Goal: Transaction & Acquisition: Purchase product/service

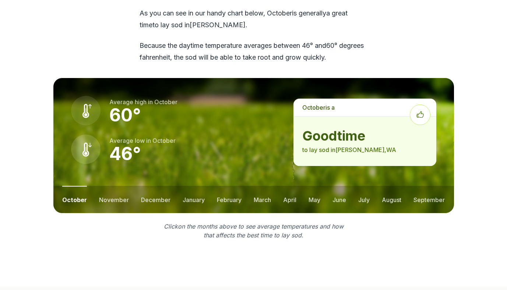
scroll to position [946, 0]
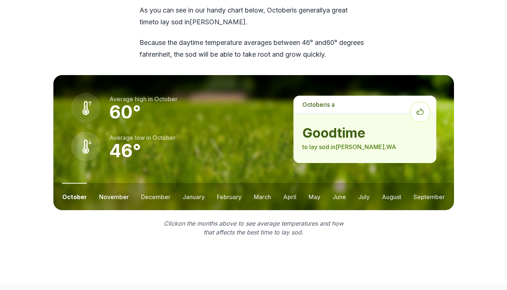
click at [108, 183] on button "november" at bounding box center [114, 196] width 30 height 27
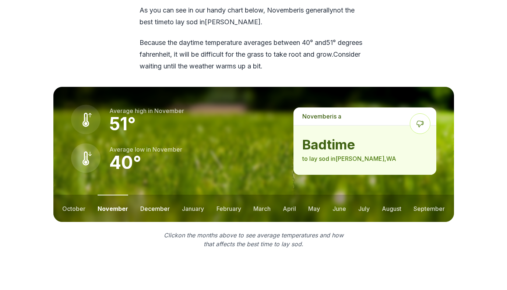
click at [152, 195] on button "december" at bounding box center [154, 208] width 29 height 27
click at [196, 195] on button "january" at bounding box center [193, 208] width 22 height 27
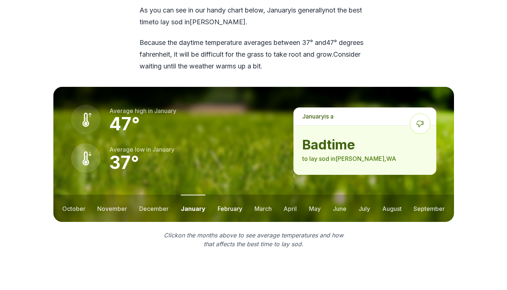
click at [228, 195] on button "february" at bounding box center [230, 208] width 25 height 27
click at [264, 195] on button "march" at bounding box center [262, 208] width 17 height 27
click at [289, 195] on button "april" at bounding box center [289, 208] width 13 height 27
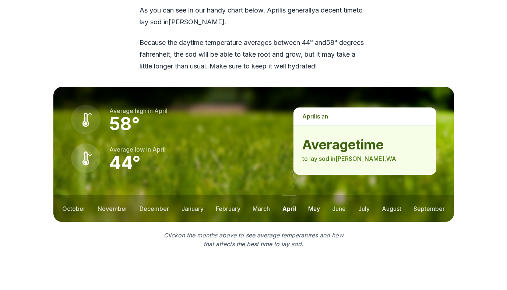
click at [315, 195] on button "may" at bounding box center [314, 208] width 12 height 27
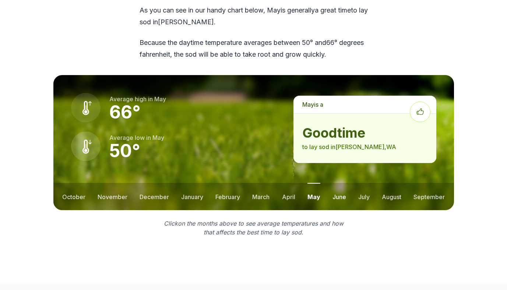
click at [338, 183] on button "june" at bounding box center [339, 196] width 14 height 27
click at [366, 183] on button "july" at bounding box center [363, 196] width 11 height 27
click at [391, 183] on button "august" at bounding box center [392, 196] width 20 height 27
click at [422, 183] on button "september" at bounding box center [429, 196] width 31 height 27
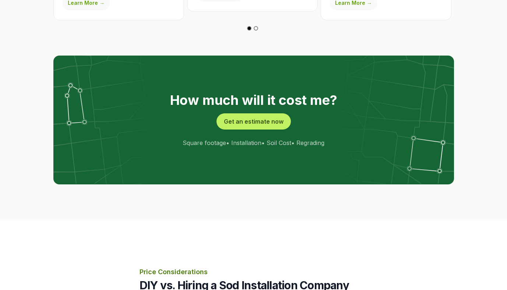
scroll to position [1411, 0]
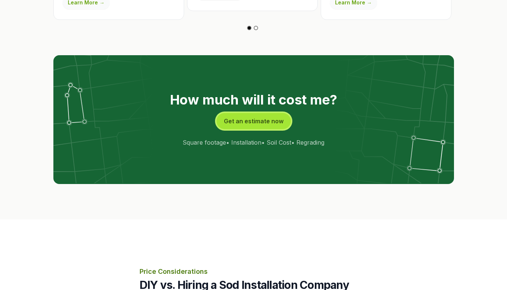
click at [250, 113] on button "Get an estimate now" at bounding box center [253, 121] width 74 height 16
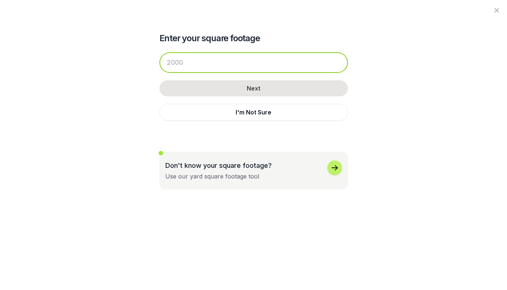
click at [218, 65] on input "number" at bounding box center [253, 62] width 188 height 21
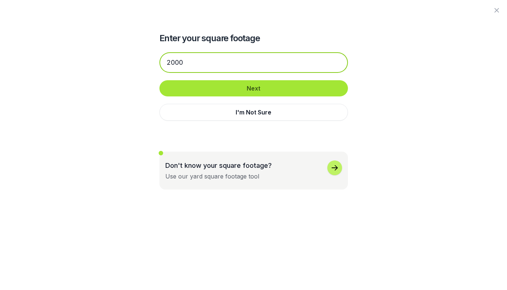
type input "2000"
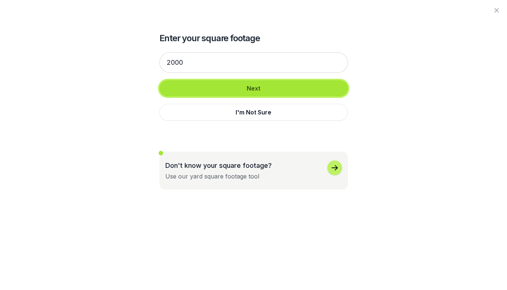
click at [244, 88] on button "Next" at bounding box center [253, 88] width 188 height 16
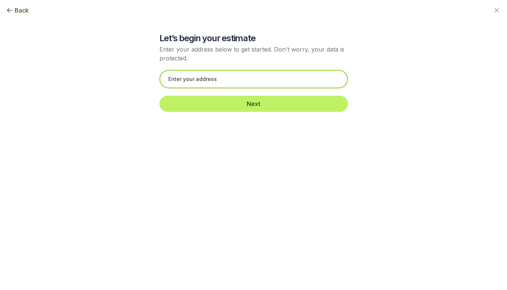
click at [244, 81] on input "text" at bounding box center [253, 79] width 188 height 18
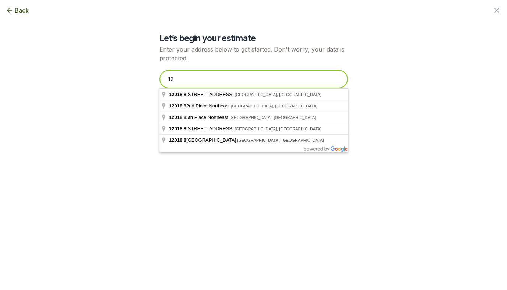
type input "1"
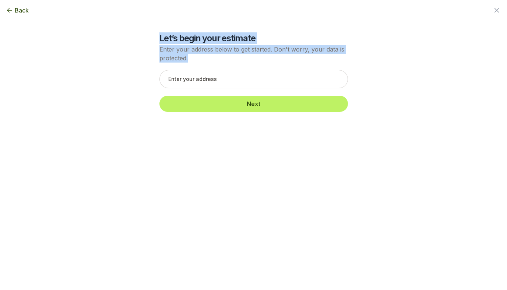
drag, startPoint x: 159, startPoint y: 36, endPoint x: 190, endPoint y: 57, distance: 37.6
click at [190, 57] on div "Let’s begin your estimate Enter your address below to get started. Don't worry,…" at bounding box center [253, 59] width 401 height 119
copy div "Let’s begin your estimate Enter your address below to get started. Don't worry,…"
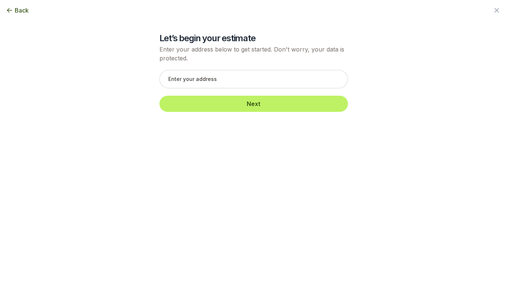
click at [129, 105] on div "Let’s begin your estimate Enter your address below to get started. Don't worry,…" at bounding box center [253, 59] width 401 height 119
